Goal: Check status: Check status

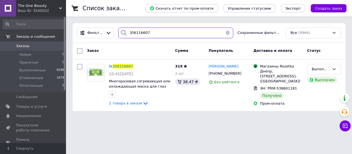
drag, startPoint x: 152, startPoint y: 31, endPoint x: 102, endPoint y: 23, distance: 50.6
click at [102, 23] on div "Фильтры 356116607 Сохраненные фильтры: Все (9966)" at bounding box center [209, 33] width 273 height 20
paste input "311108"
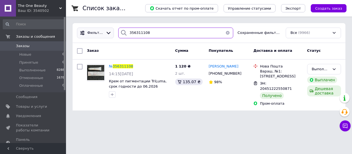
drag, startPoint x: 152, startPoint y: 31, endPoint x: 105, endPoint y: 29, distance: 47.1
click at [105, 29] on div "Фильтры 356311108 Сохраненные фильтры: Все (9966)" at bounding box center [209, 33] width 269 height 11
paste input "410971"
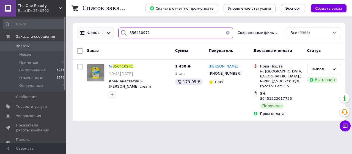
drag, startPoint x: 154, startPoint y: 32, endPoint x: 107, endPoint y: 33, distance: 47.1
click at [105, 33] on div "Фильтры 356410971 Сохраненные фильтры: Все (9966)" at bounding box center [209, 33] width 269 height 11
paste input "5585543"
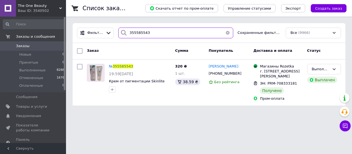
type input "355585543"
